Goal: Information Seeking & Learning: Learn about a topic

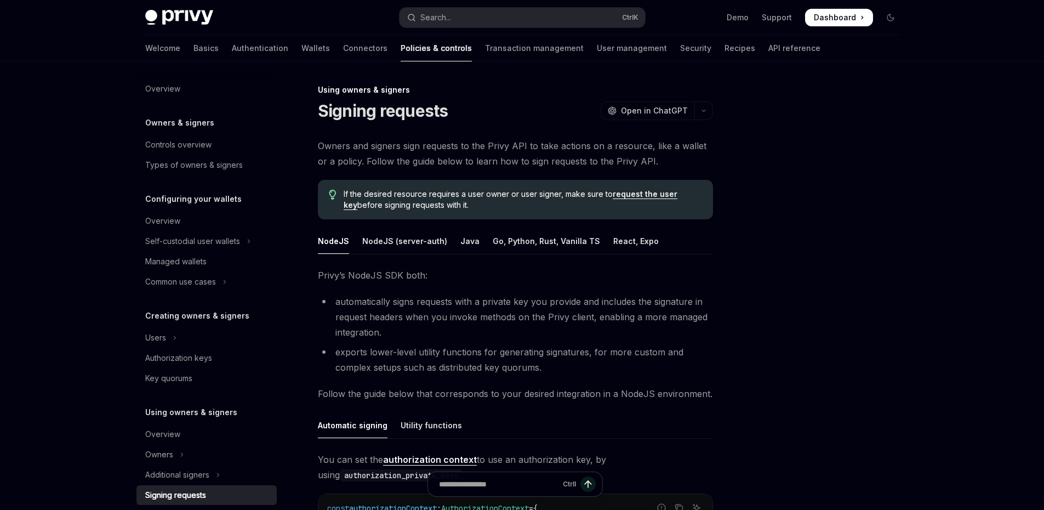
type textarea "*"
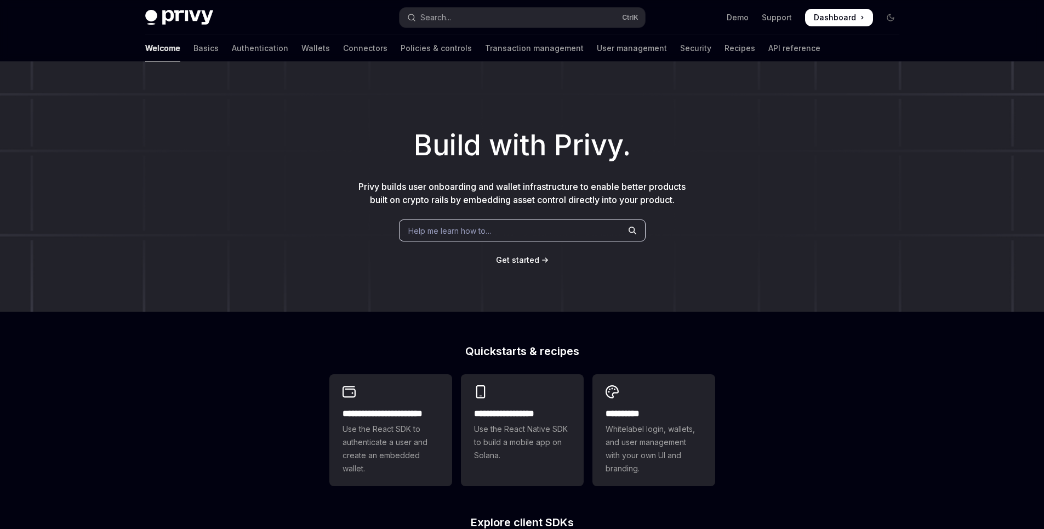
click at [653, 139] on h1 "Build with Privy." at bounding box center [522, 145] width 1009 height 43
click at [232, 48] on link "Authentication" at bounding box center [260, 48] width 56 height 26
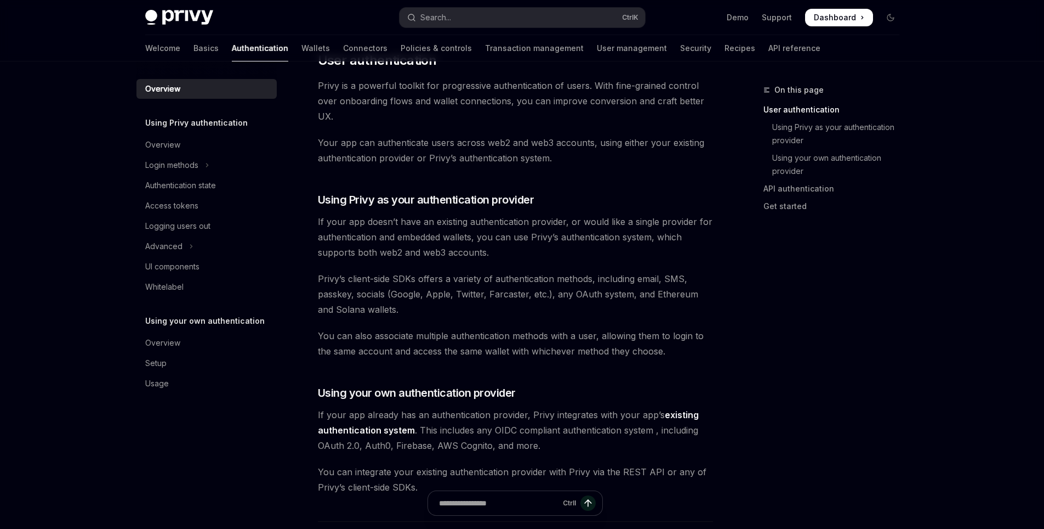
scroll to position [263, 0]
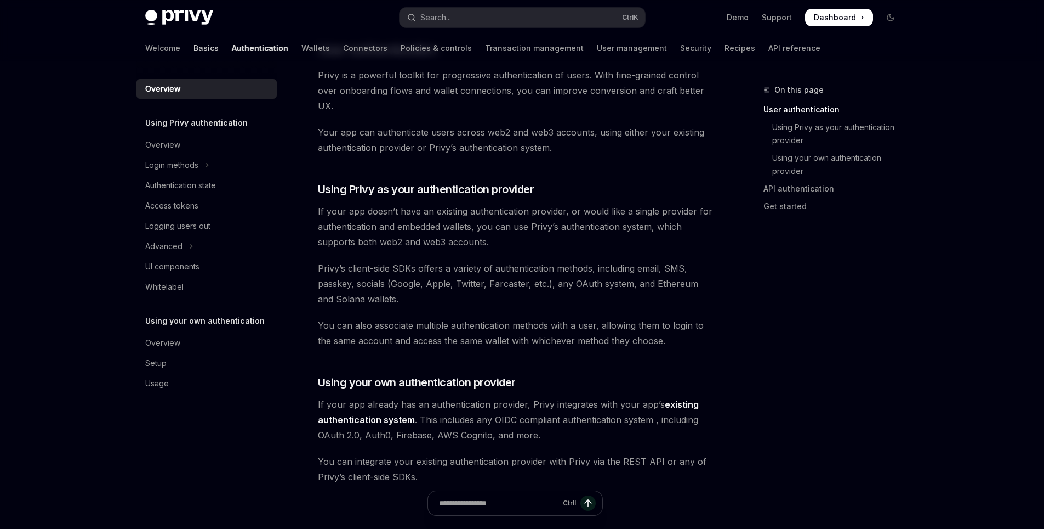
click at [194, 52] on link "Basics" at bounding box center [206, 48] width 25 height 26
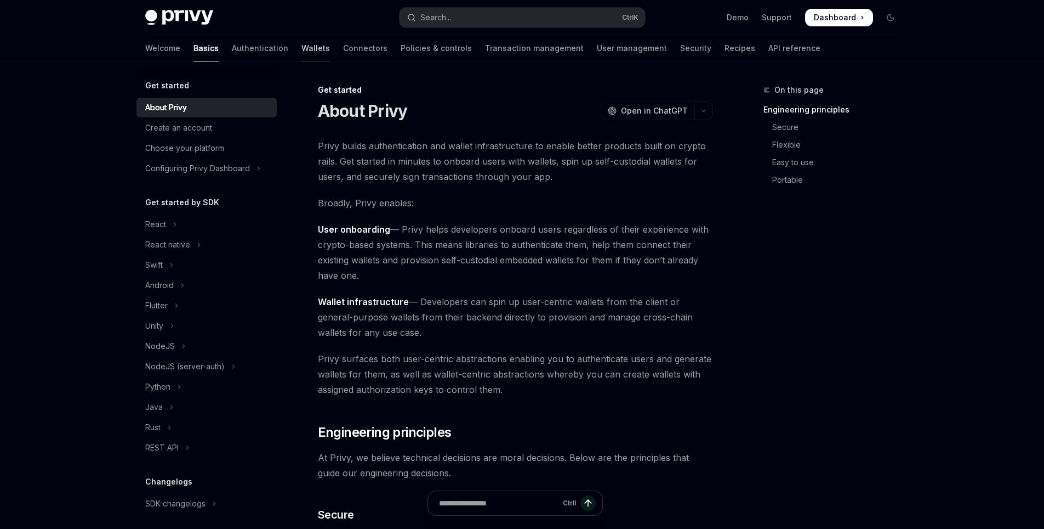
click at [302, 53] on link "Wallets" at bounding box center [316, 48] width 29 height 26
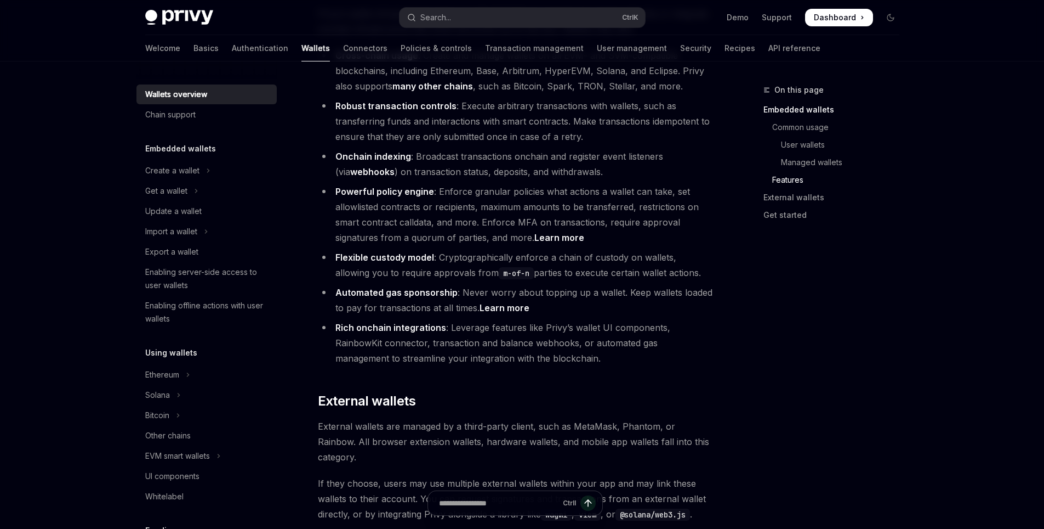
scroll to position [1513, 0]
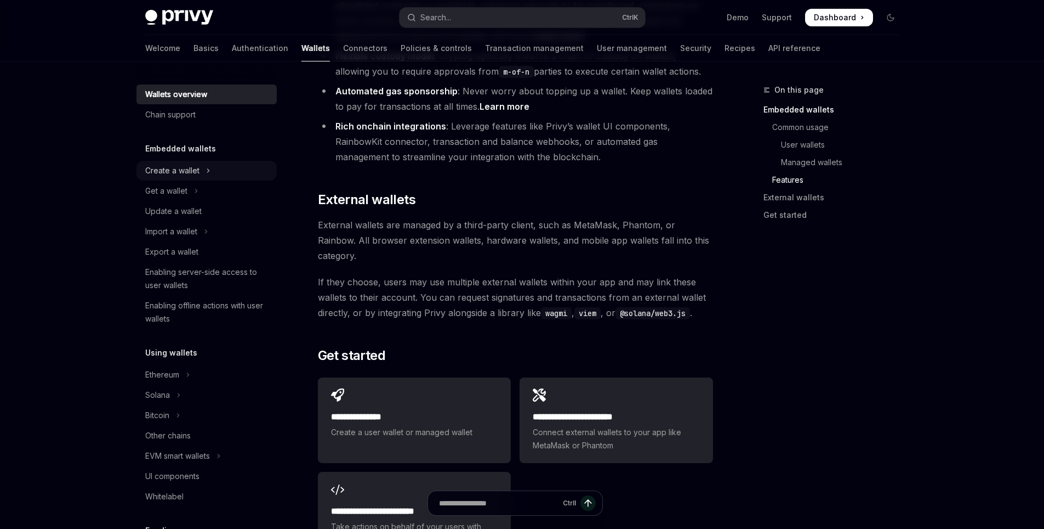
click at [217, 170] on button "Create a wallet" at bounding box center [207, 171] width 140 height 20
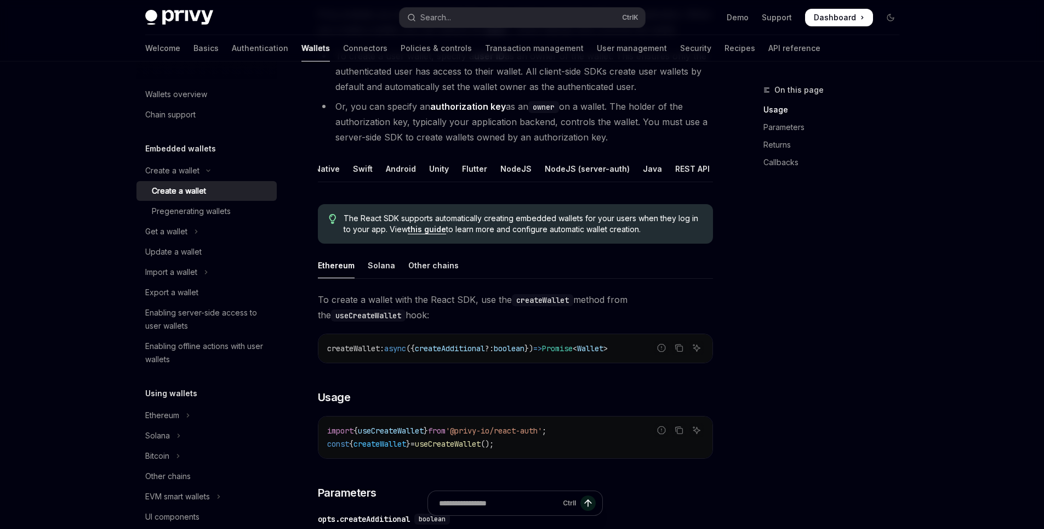
scroll to position [0, 75]
click at [496, 171] on div "NodeJS" at bounding box center [505, 169] width 31 height 26
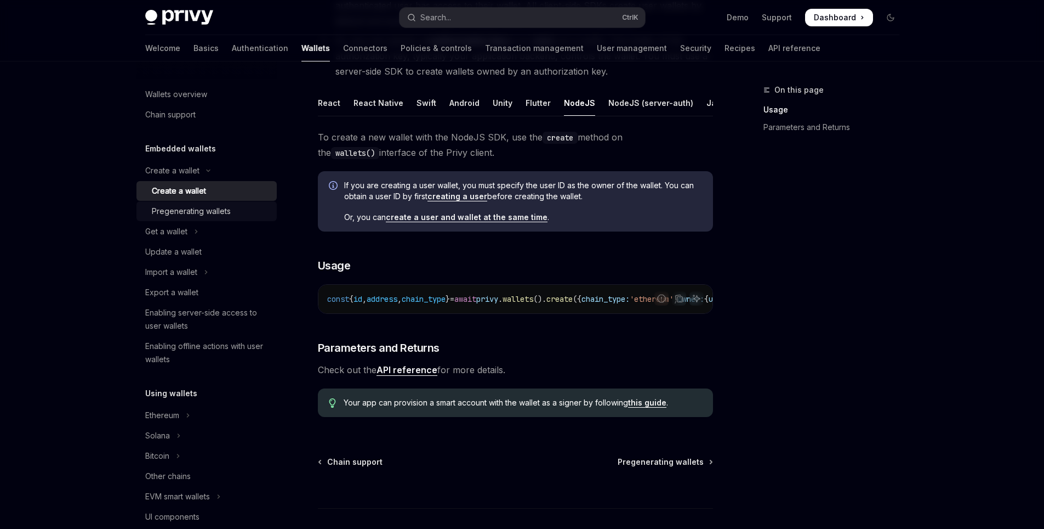
click at [252, 219] on link "Pregenerating wallets" at bounding box center [207, 211] width 140 height 20
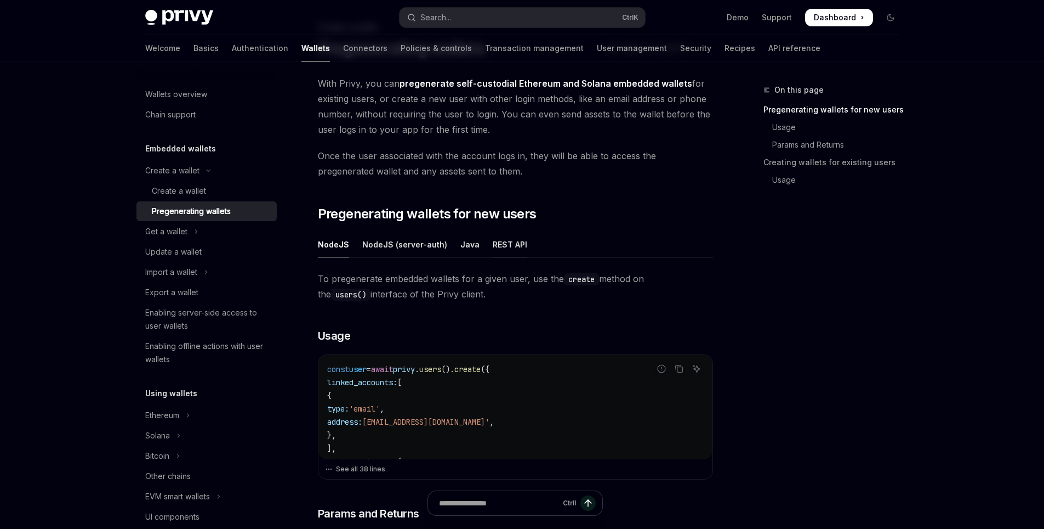
scroll to position [66, 0]
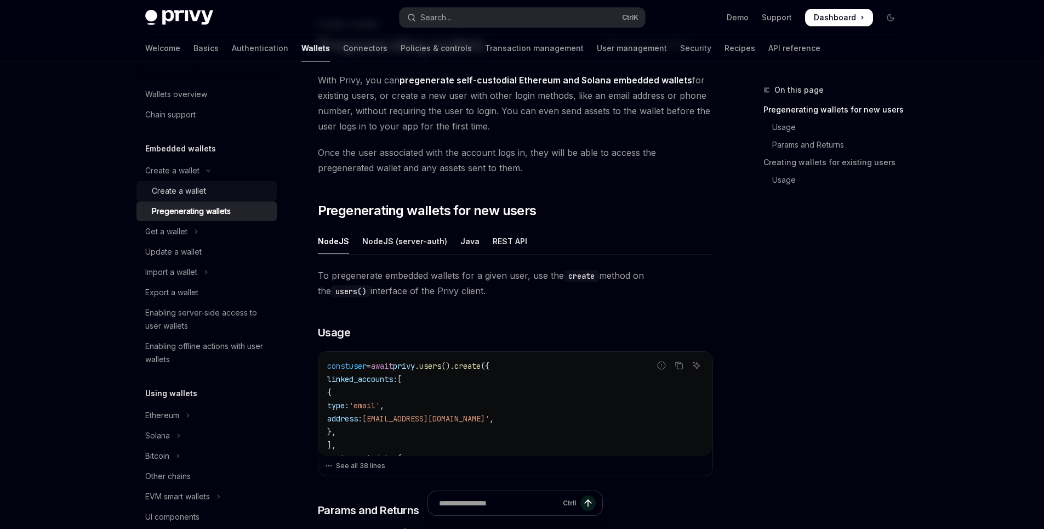
click at [238, 185] on div "Create a wallet" at bounding box center [211, 190] width 118 height 13
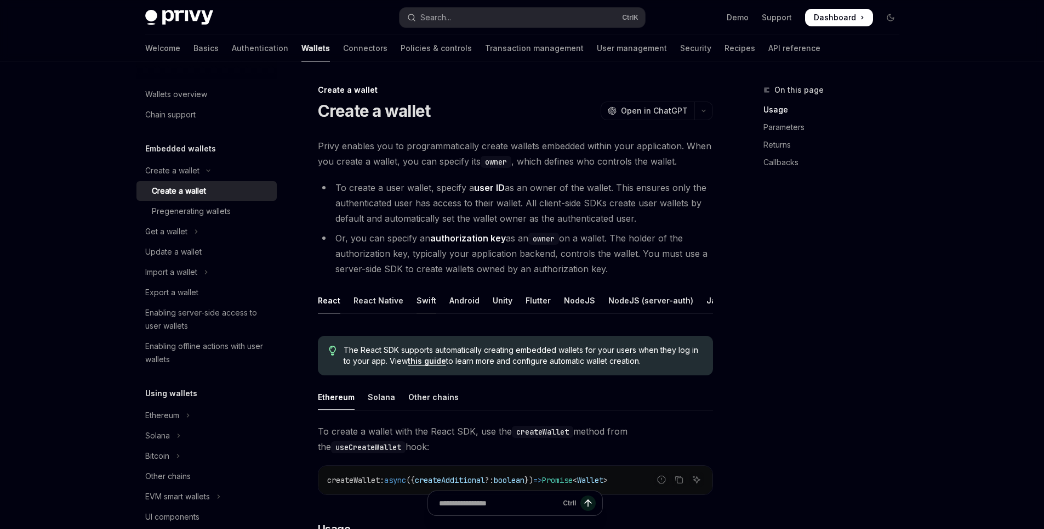
click at [418, 301] on div "Swift" at bounding box center [427, 300] width 20 height 26
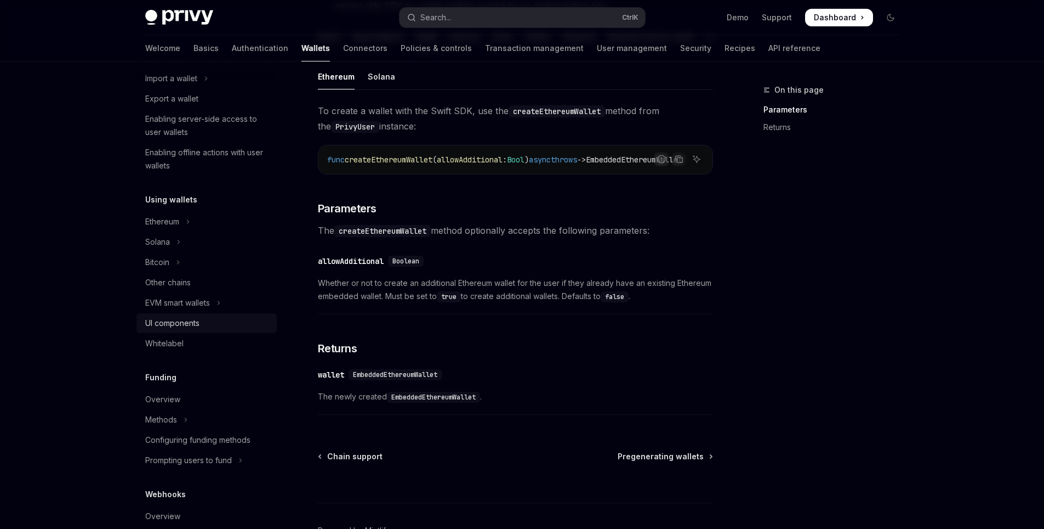
scroll to position [197, 0]
click at [254, 269] on link "Other chains" at bounding box center [207, 279] width 140 height 20
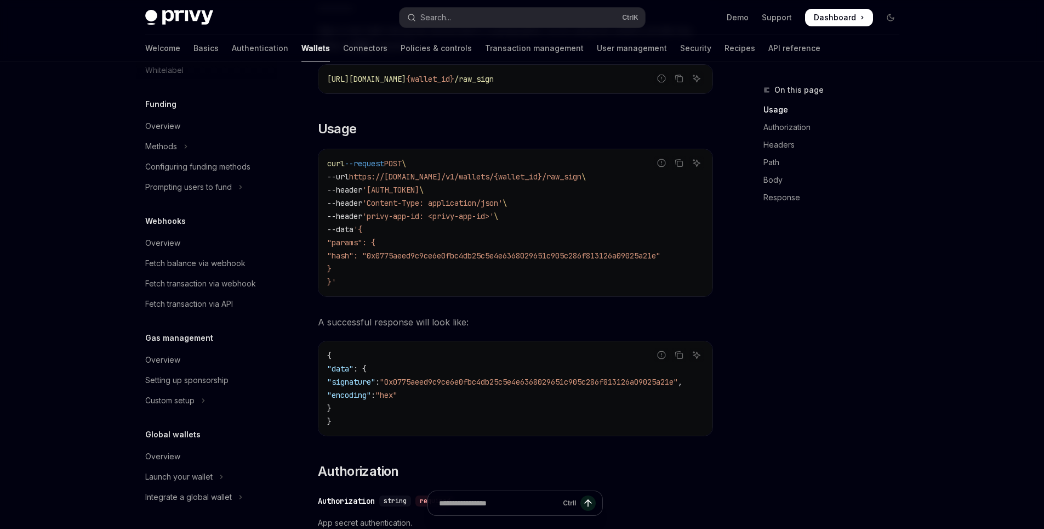
scroll to position [329, 0]
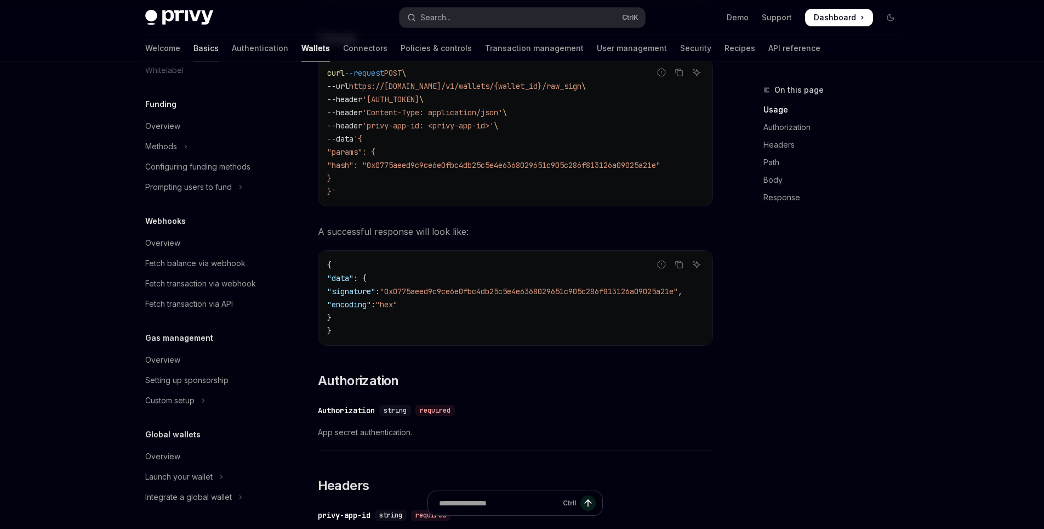
click at [194, 43] on link "Basics" at bounding box center [206, 48] width 25 height 26
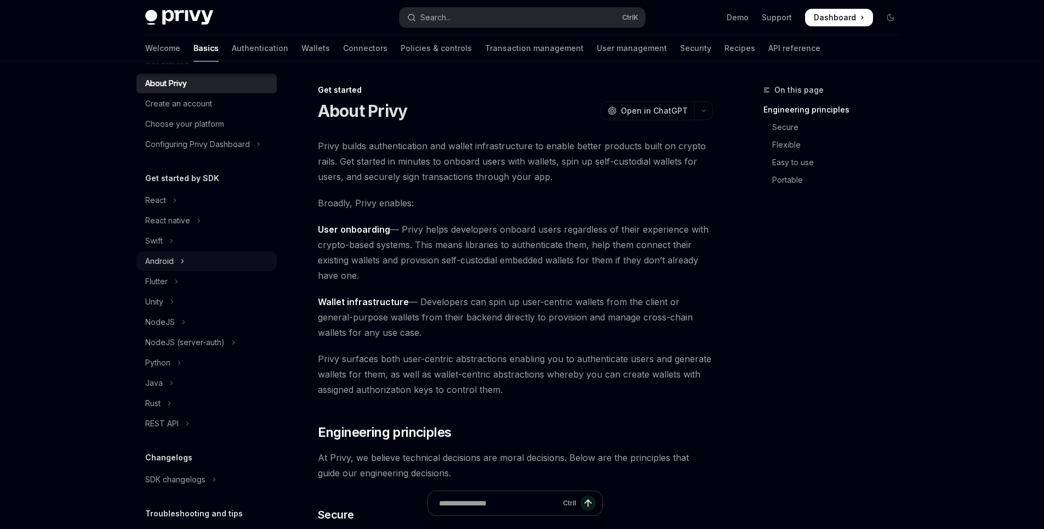
scroll to position [66, 0]
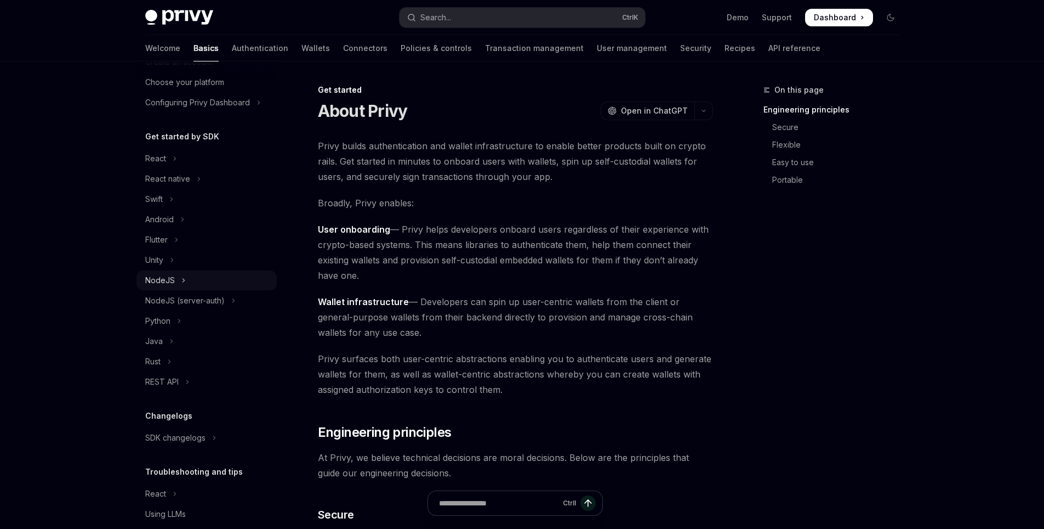
click at [181, 274] on icon "Toggle NodeJS section" at bounding box center [183, 280] width 4 height 13
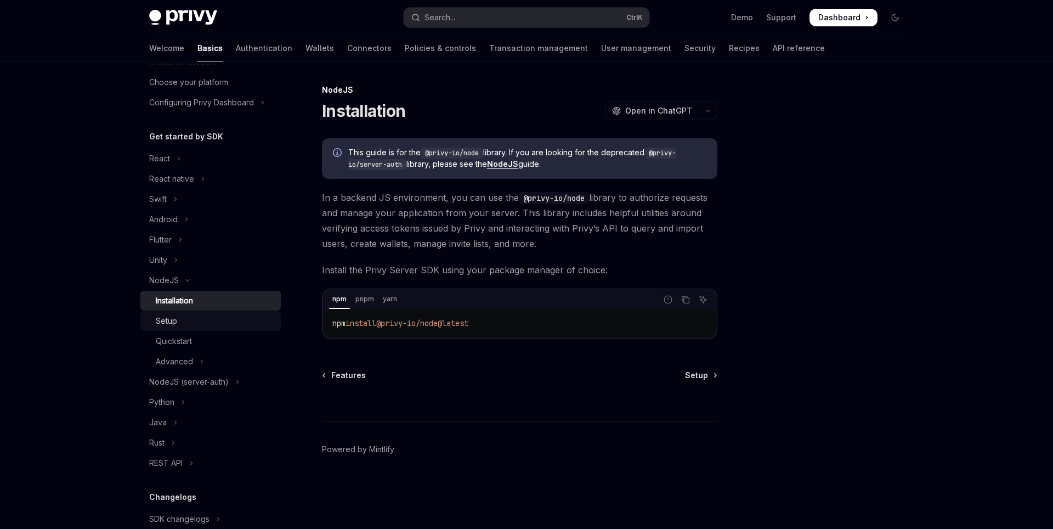
click at [186, 319] on div "Setup" at bounding box center [215, 320] width 118 height 13
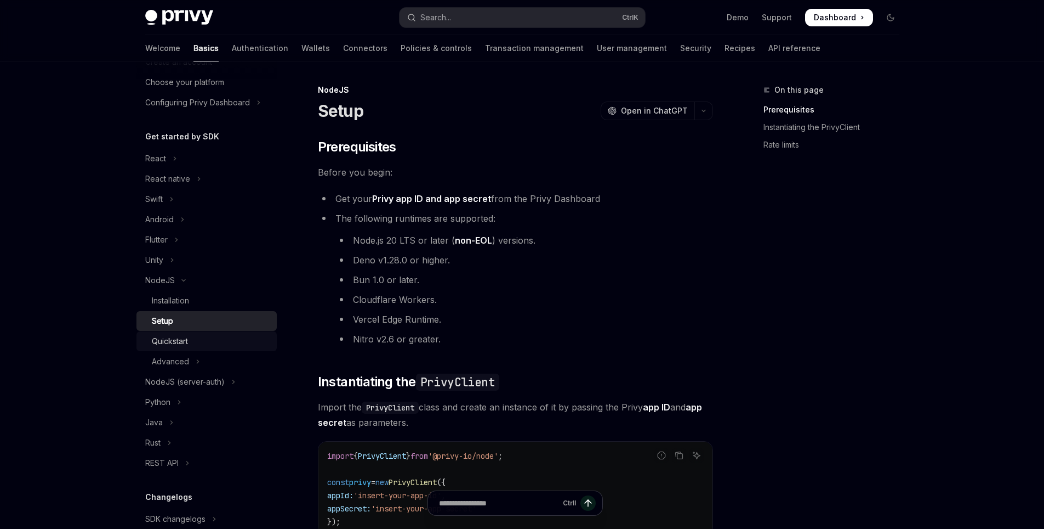
click at [183, 337] on div "Quickstart" at bounding box center [170, 340] width 36 height 13
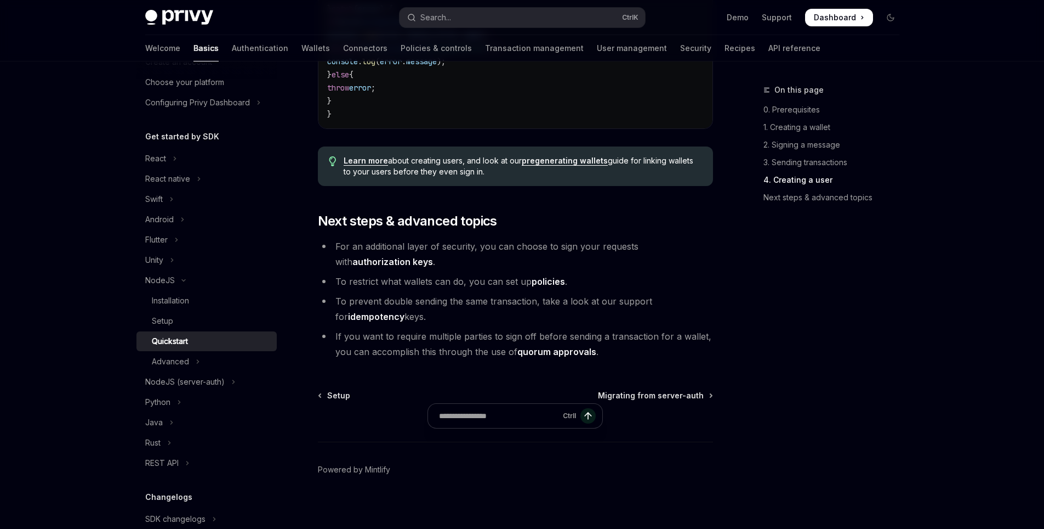
scroll to position [2276, 0]
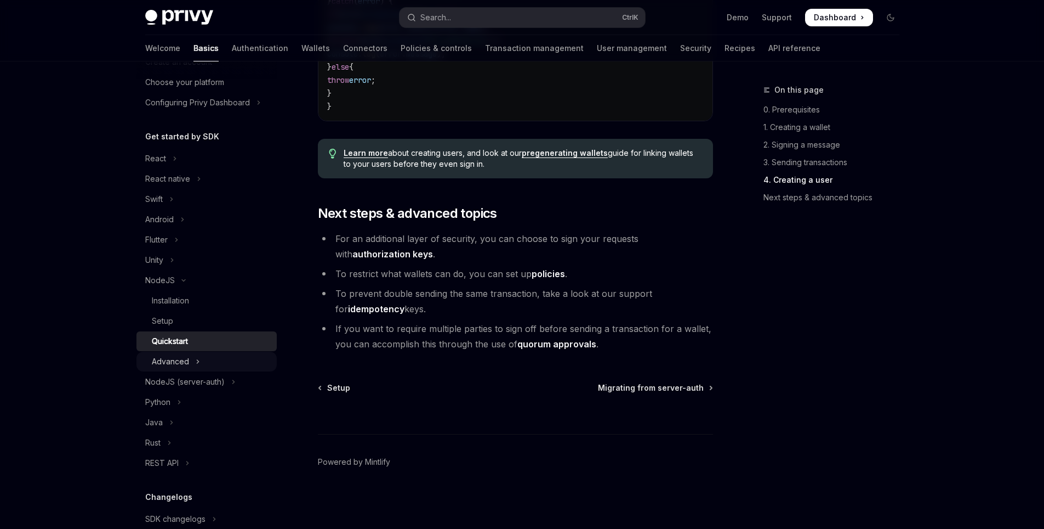
click at [225, 359] on button "Advanced" at bounding box center [207, 361] width 140 height 20
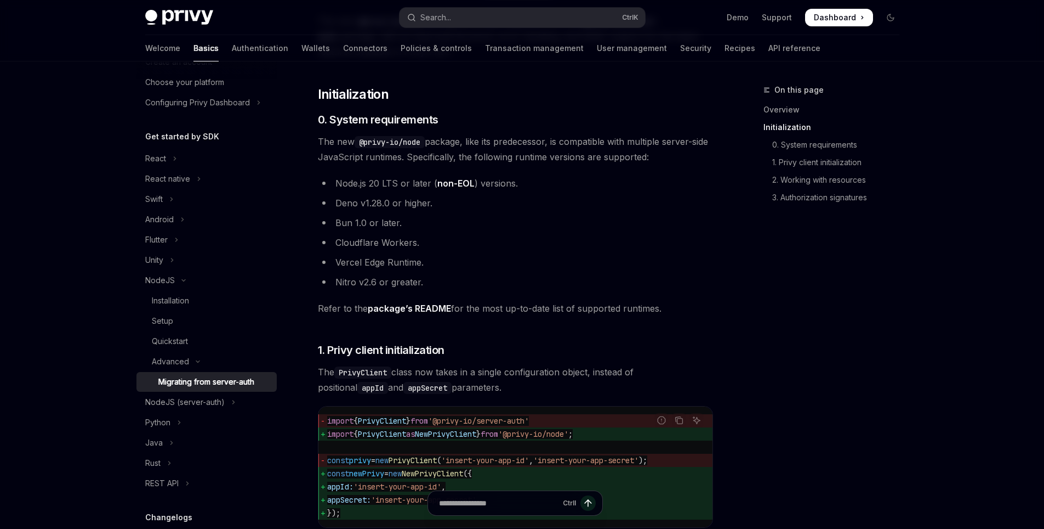
scroll to position [197, 0]
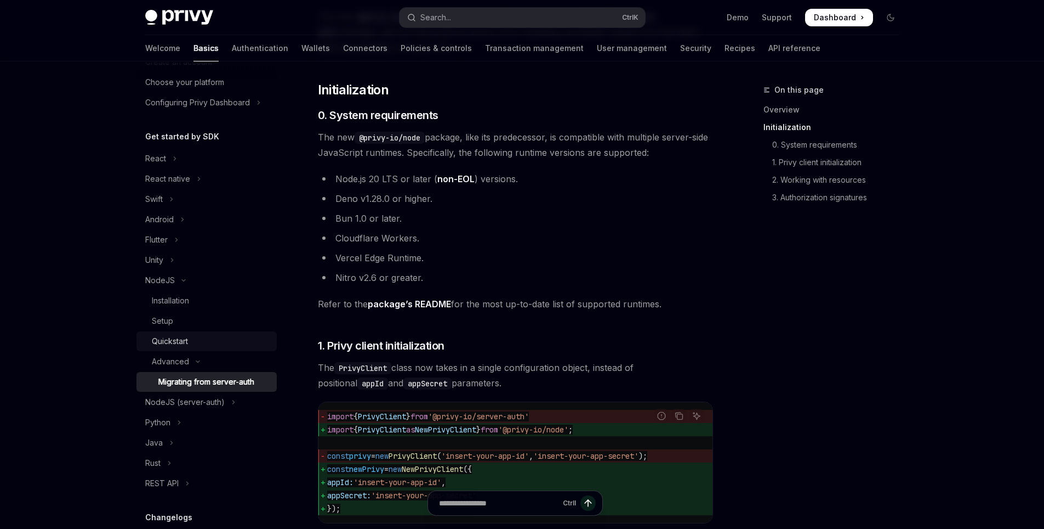
click at [241, 342] on div "Quickstart" at bounding box center [211, 340] width 118 height 13
type textarea "*"
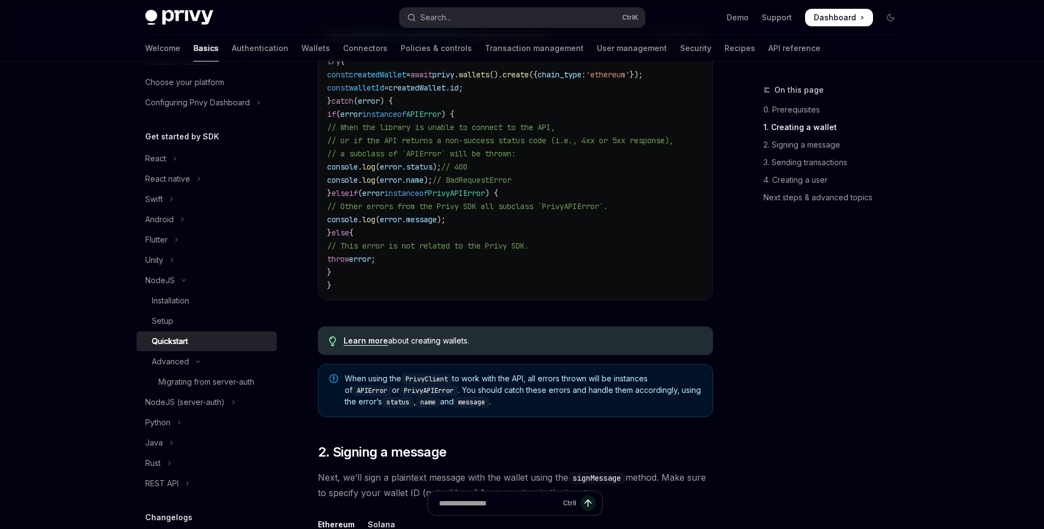
scroll to position [658, 0]
